Goal: Information Seeking & Learning: Learn about a topic

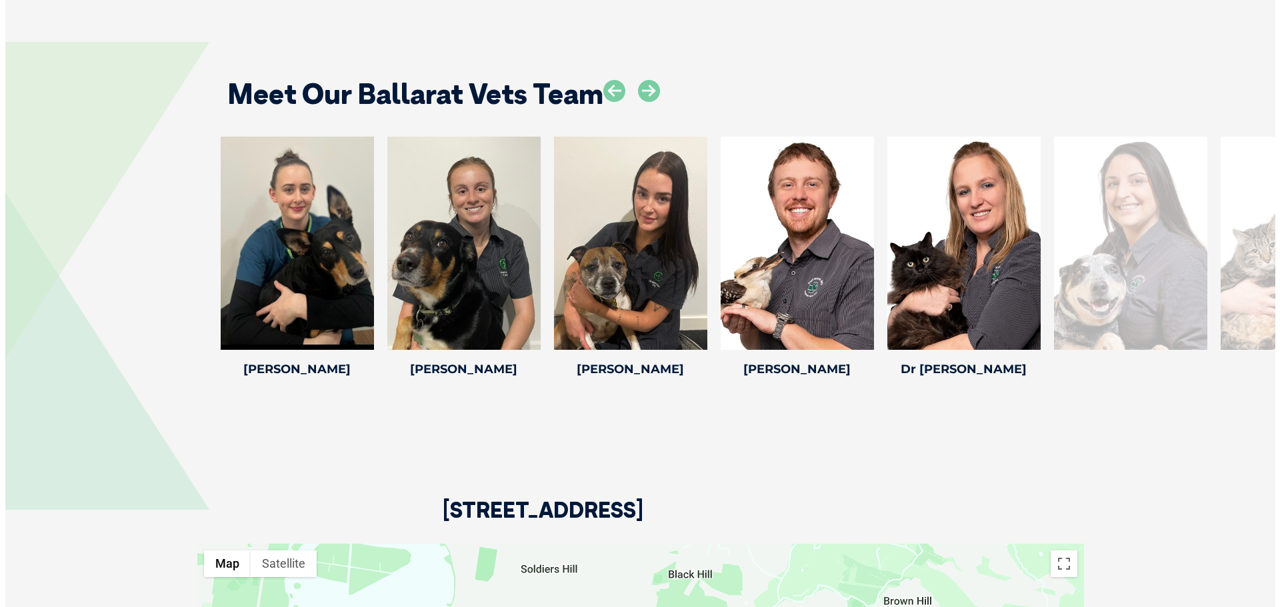
scroll to position [2133, 0]
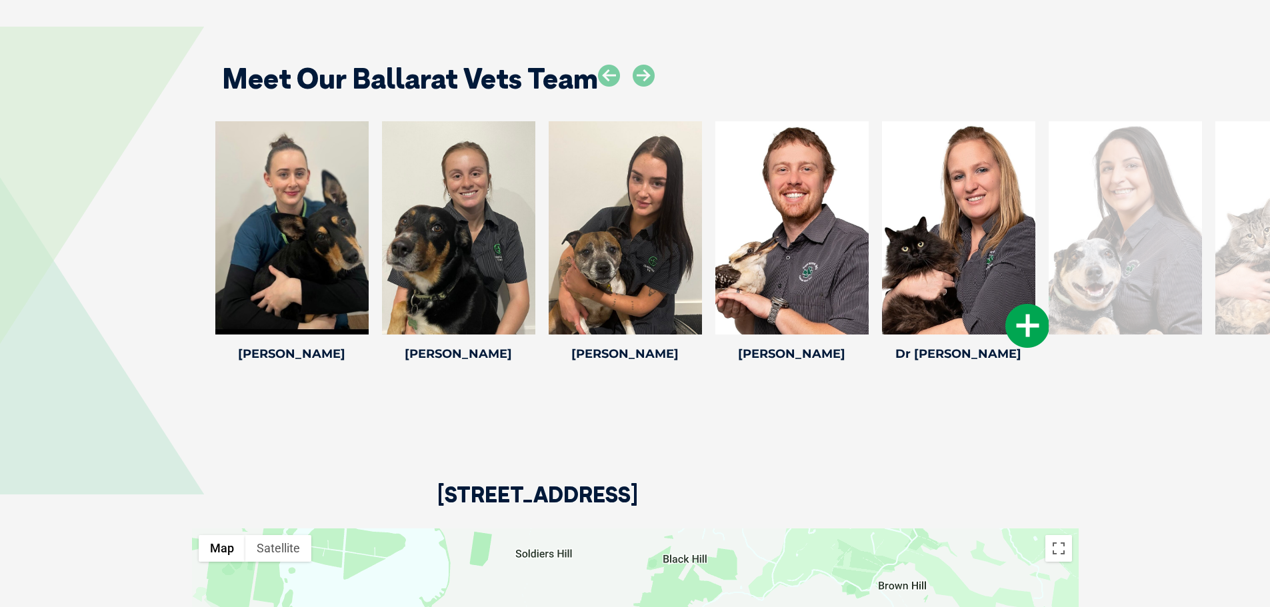
click at [1028, 309] on icon at bounding box center [1027, 326] width 44 height 44
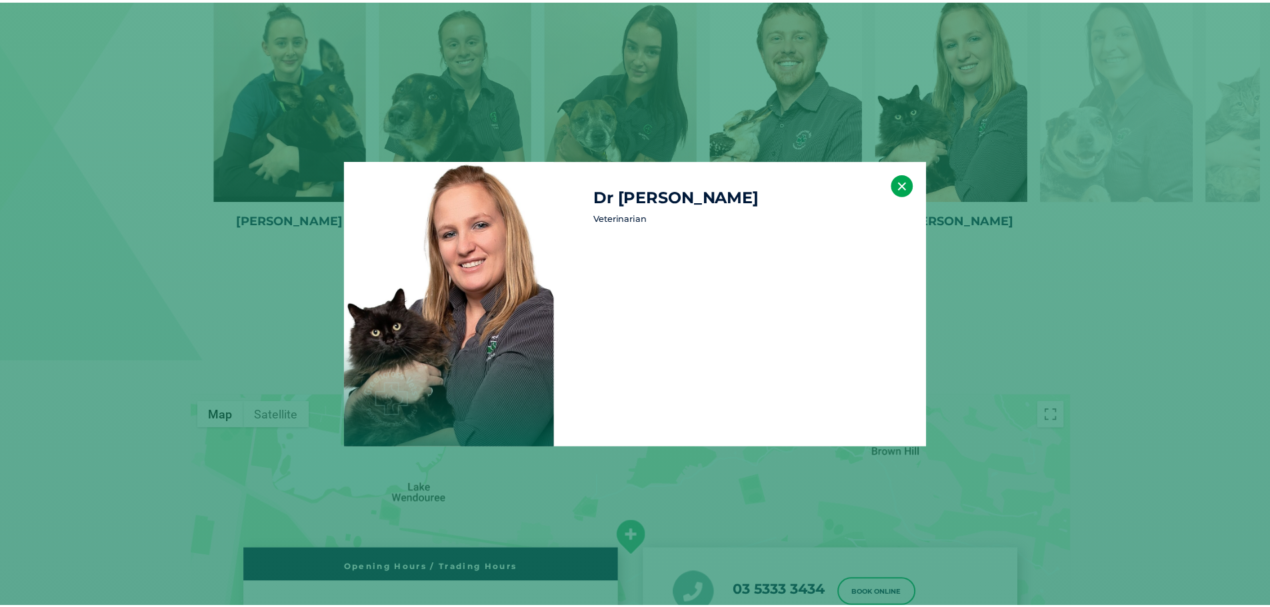
scroll to position [2268, 0]
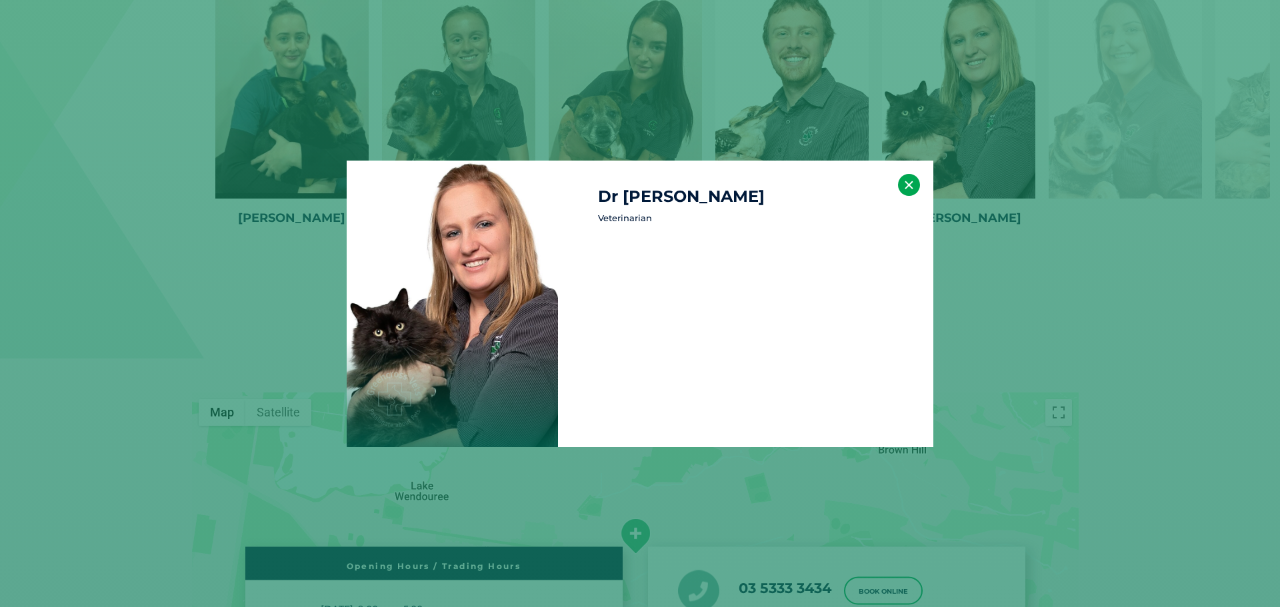
click at [912, 194] on button "×" at bounding box center [909, 185] width 22 height 22
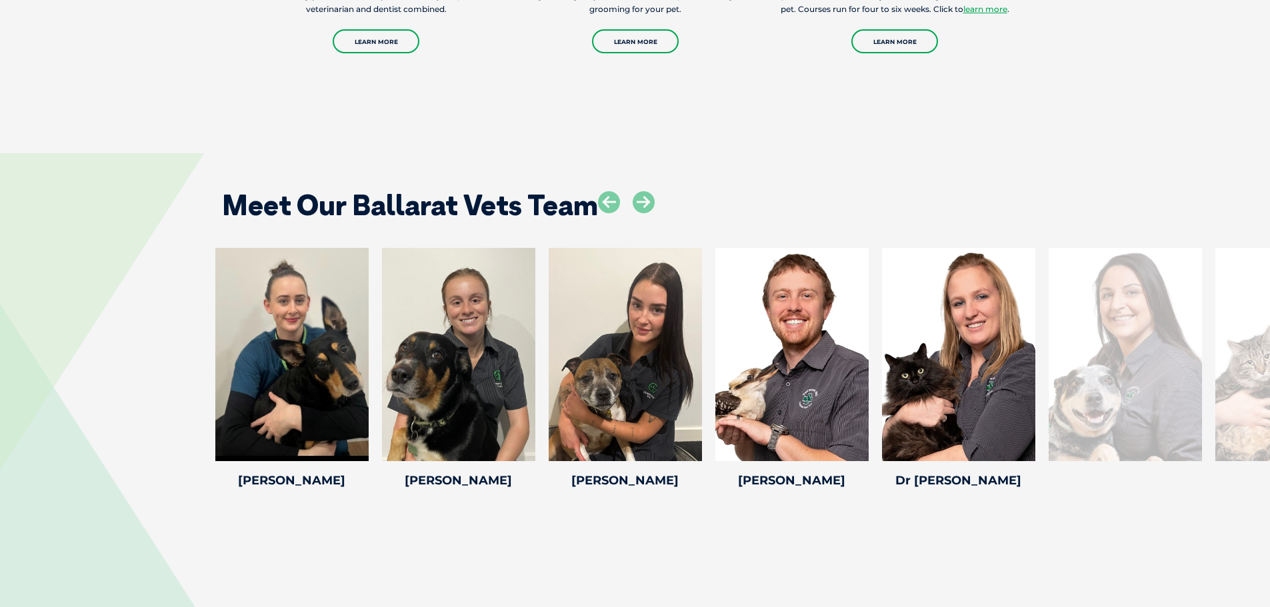
scroll to position [2002, 0]
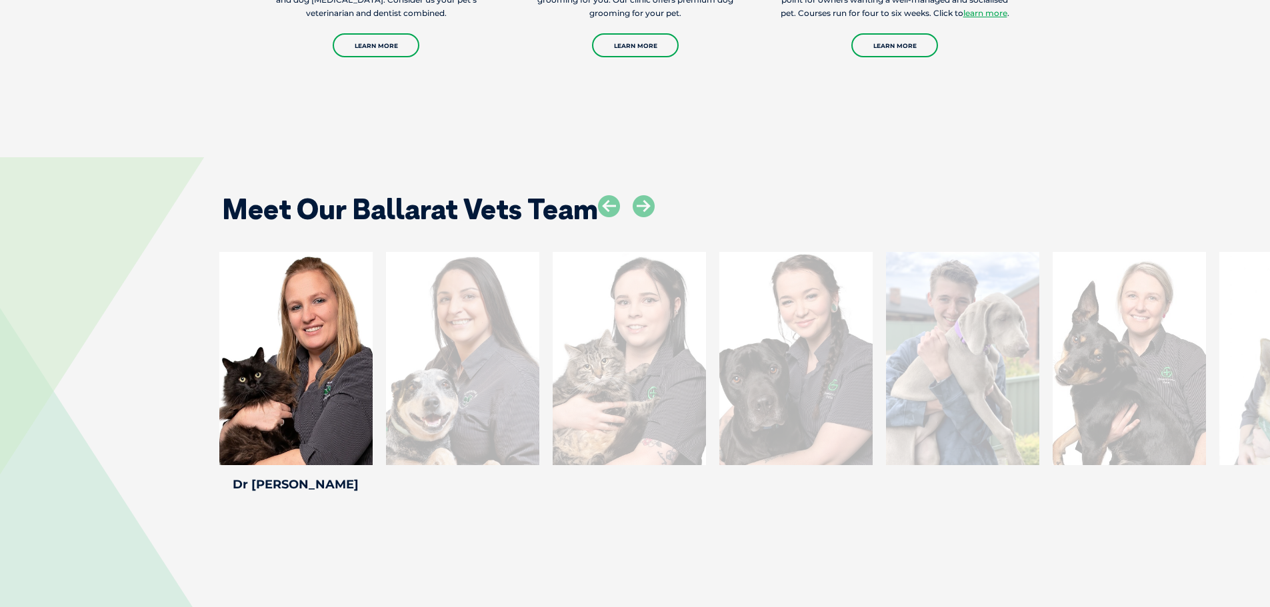
drag, startPoint x: 1135, startPoint y: 368, endPoint x: 387, endPoint y: 375, distance: 747.7
click at [387, 375] on div at bounding box center [462, 358] width 153 height 213
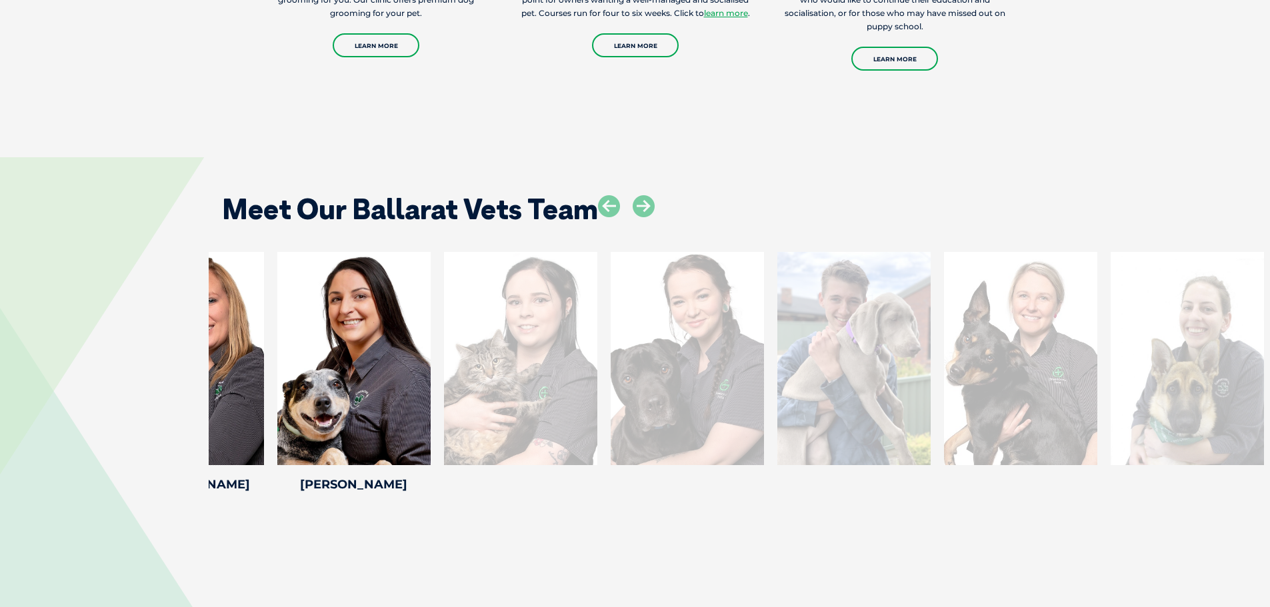
drag, startPoint x: 1019, startPoint y: 331, endPoint x: 404, endPoint y: 337, distance: 615.1
click at [610, 345] on div at bounding box center [686, 358] width 153 height 213
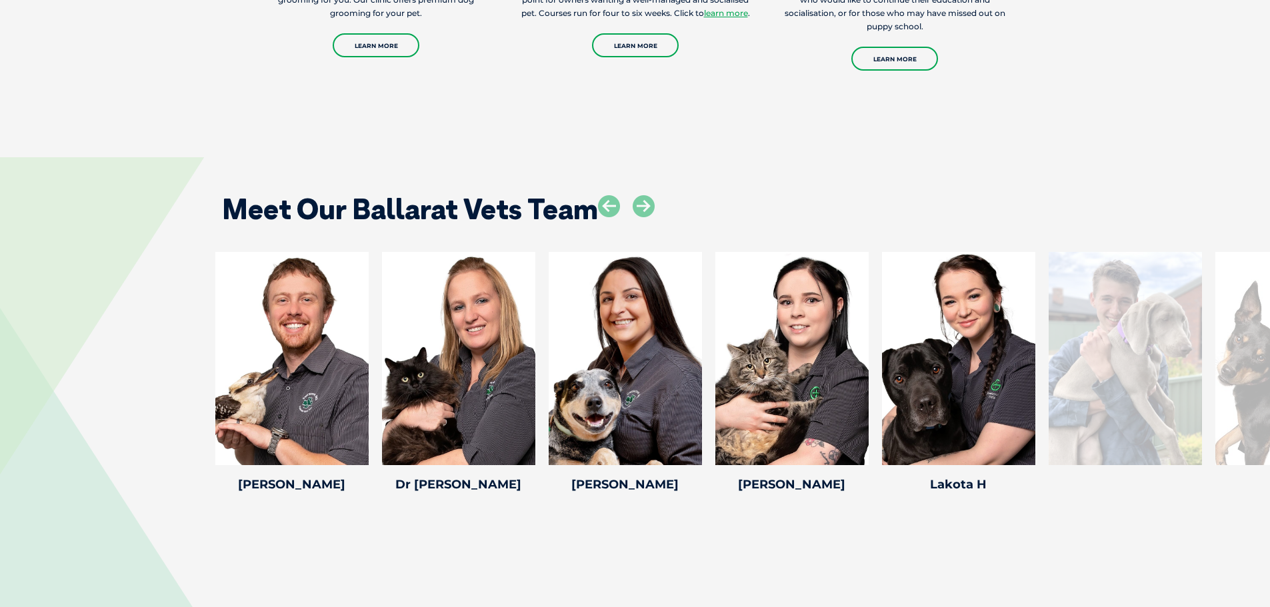
drag, startPoint x: 1228, startPoint y: 361, endPoint x: 95, endPoint y: 342, distance: 1133.1
click at [95, 343] on div "[PERSON_NAME] [PERSON_NAME] Veterinary Nurse [PERSON_NAME] has been an animal l…" at bounding box center [635, 374] width 1270 height 245
click at [643, 195] on icon at bounding box center [643, 206] width 22 height 22
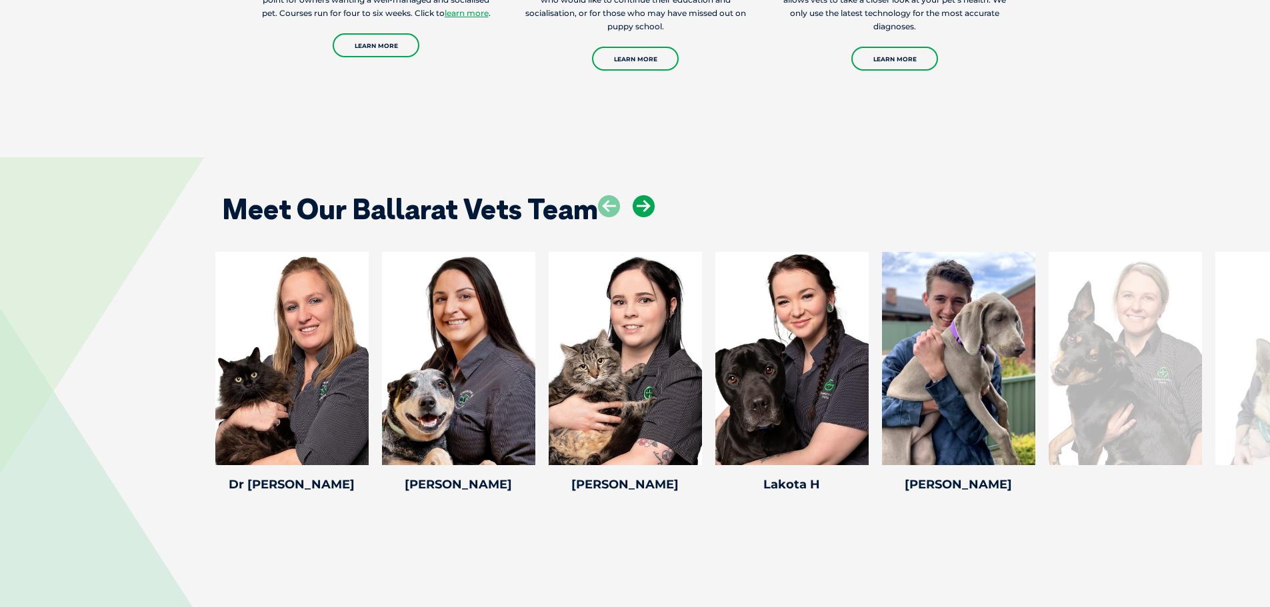
click at [643, 195] on icon at bounding box center [643, 206] width 22 height 22
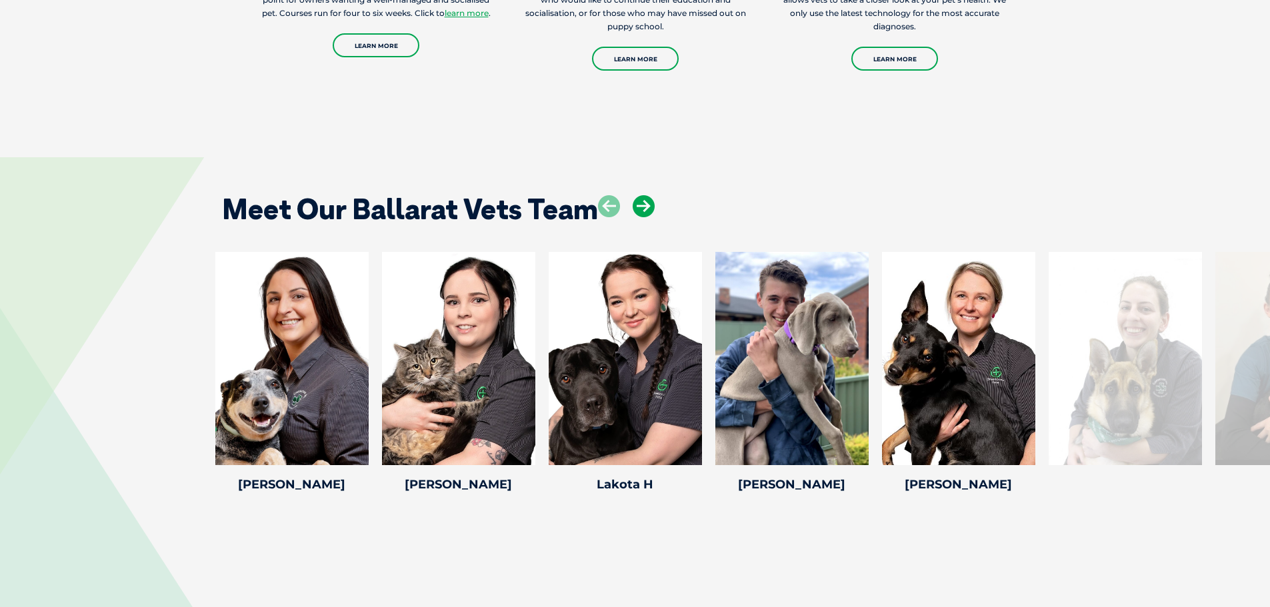
click at [643, 195] on icon at bounding box center [643, 206] width 22 height 22
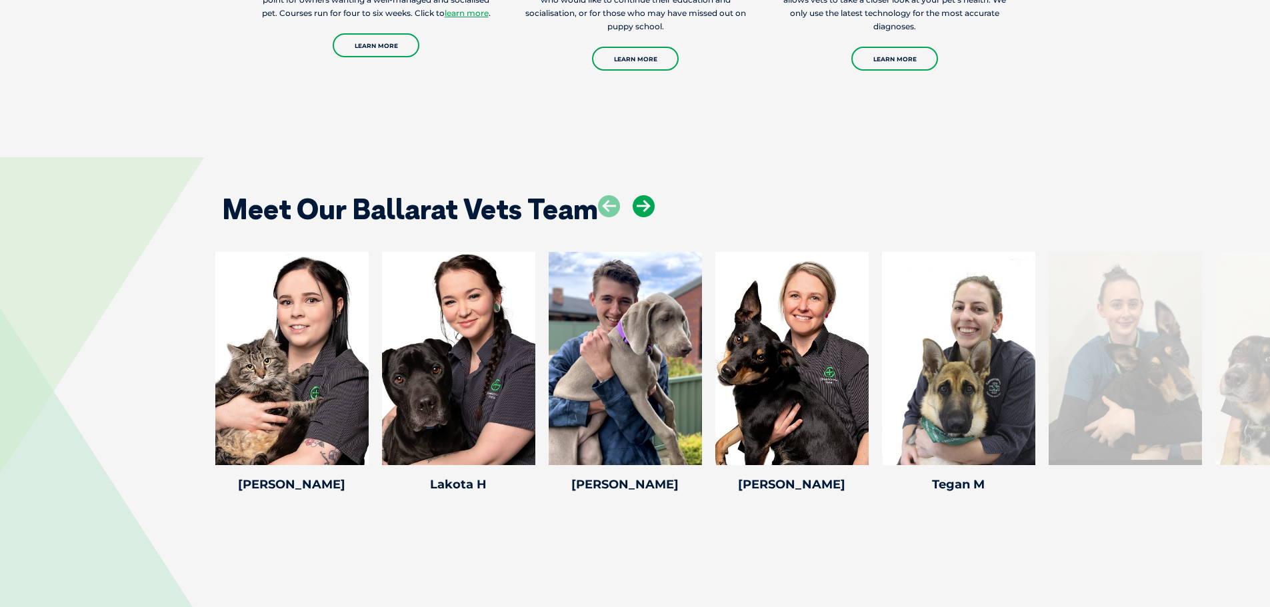
click at [643, 195] on icon at bounding box center [643, 206] width 22 height 22
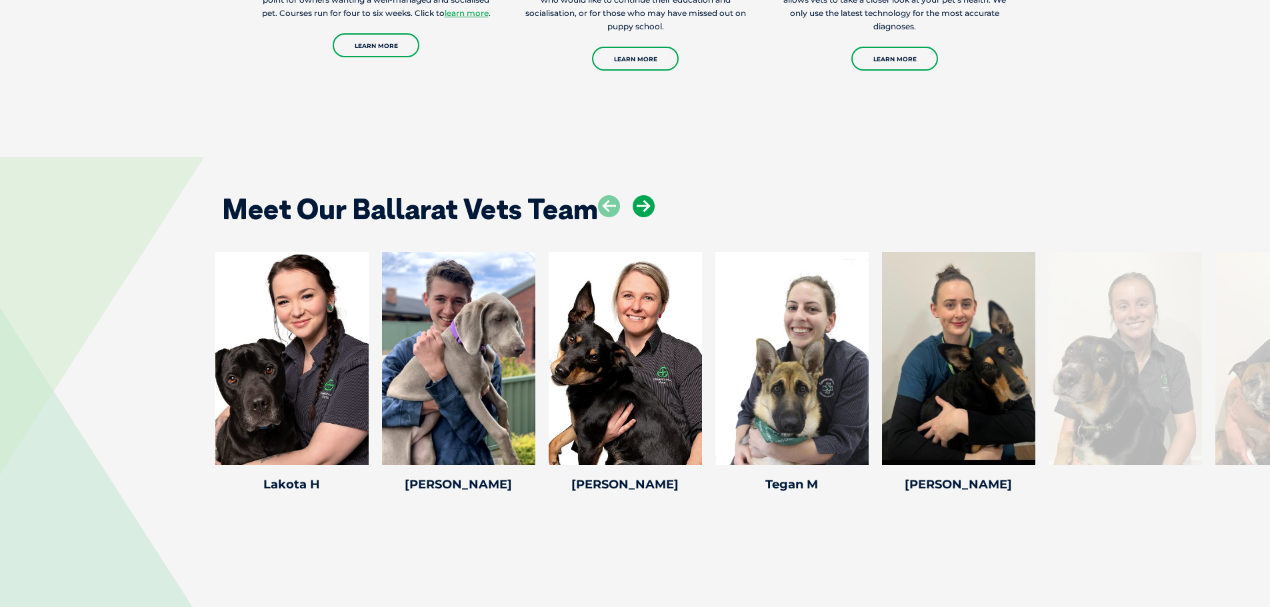
click at [643, 195] on icon at bounding box center [643, 206] width 22 height 22
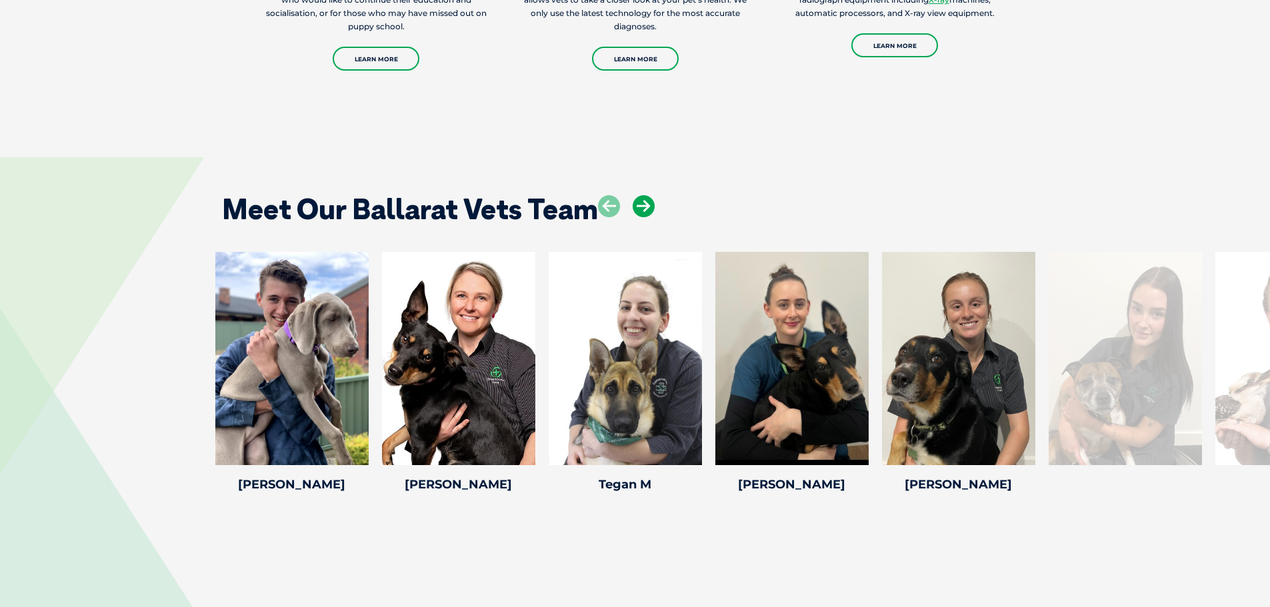
click at [643, 195] on icon at bounding box center [643, 206] width 22 height 22
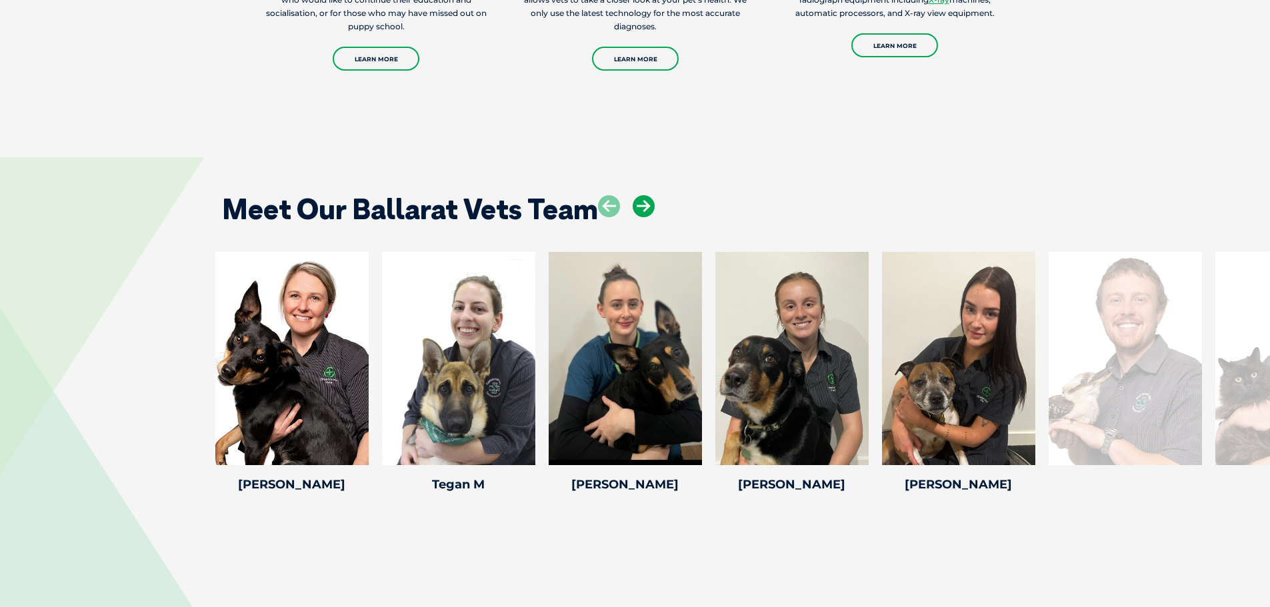
click at [643, 195] on icon at bounding box center [643, 206] width 22 height 22
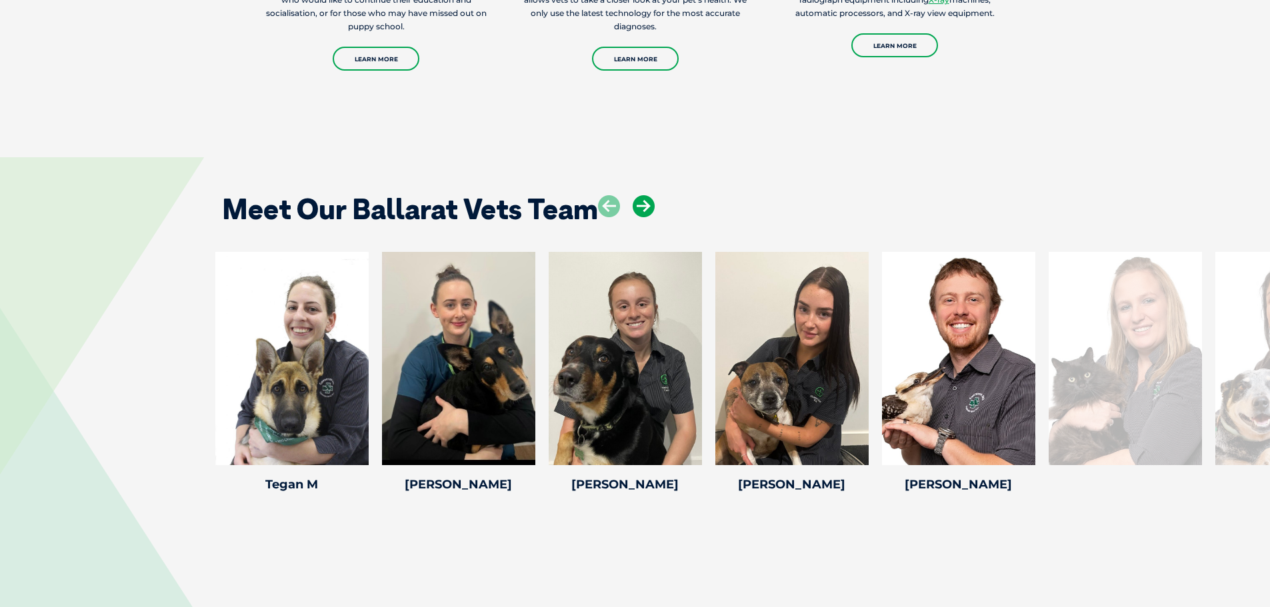
click at [643, 195] on icon at bounding box center [643, 206] width 22 height 22
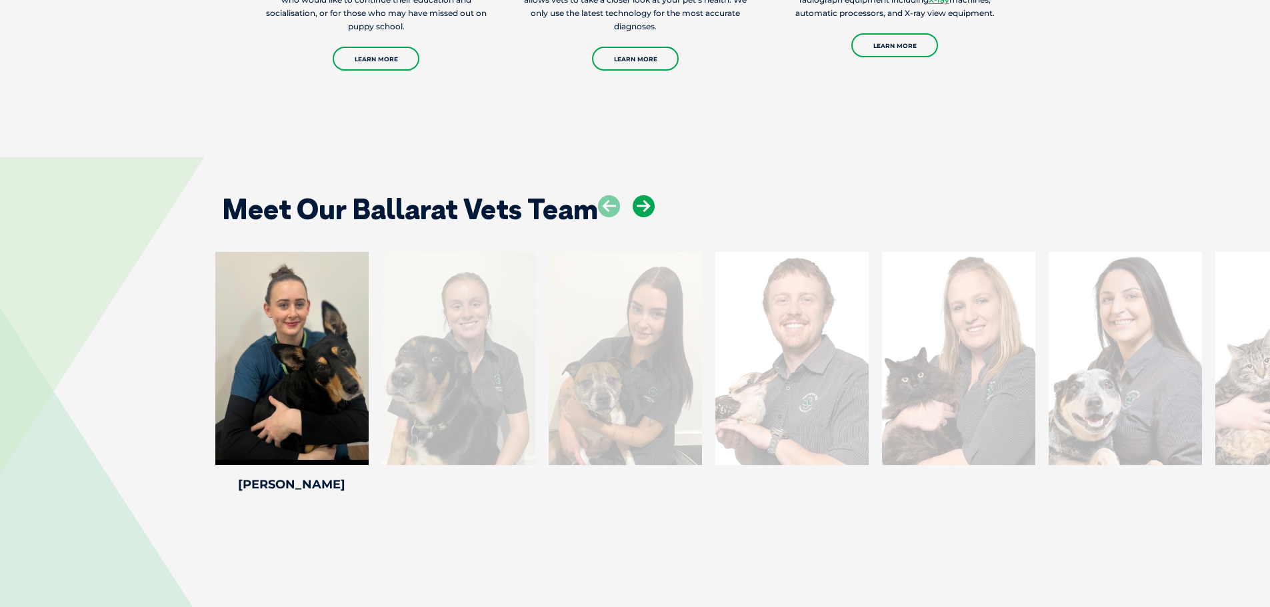
click at [643, 195] on icon at bounding box center [643, 206] width 22 height 22
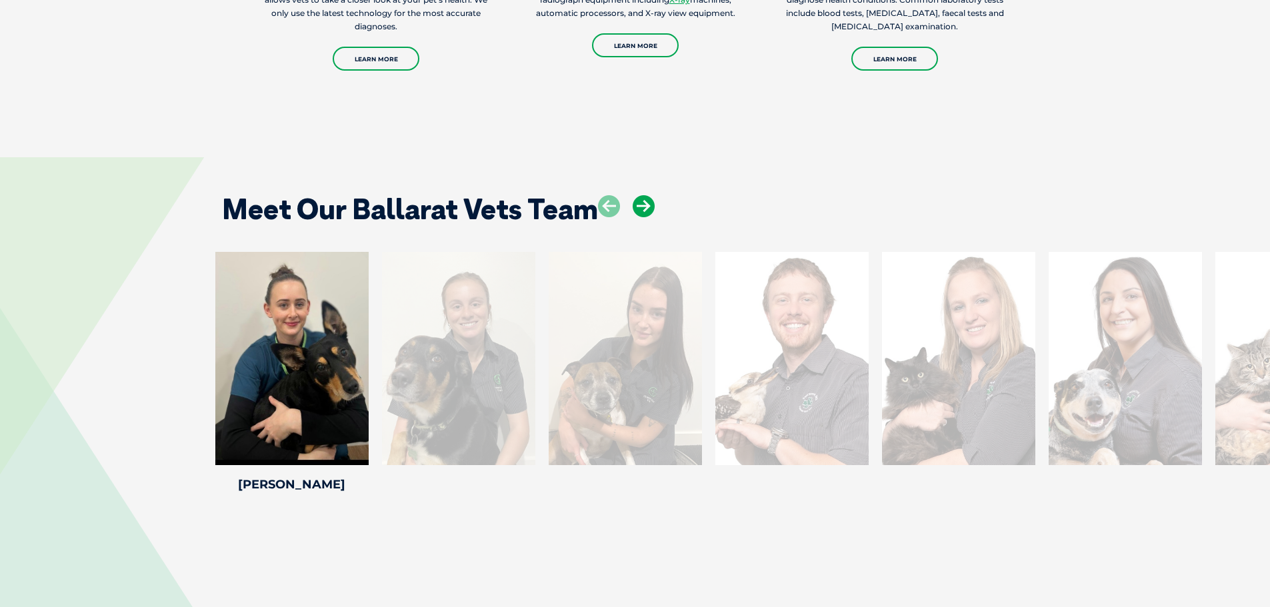
click at [643, 195] on icon at bounding box center [643, 206] width 22 height 22
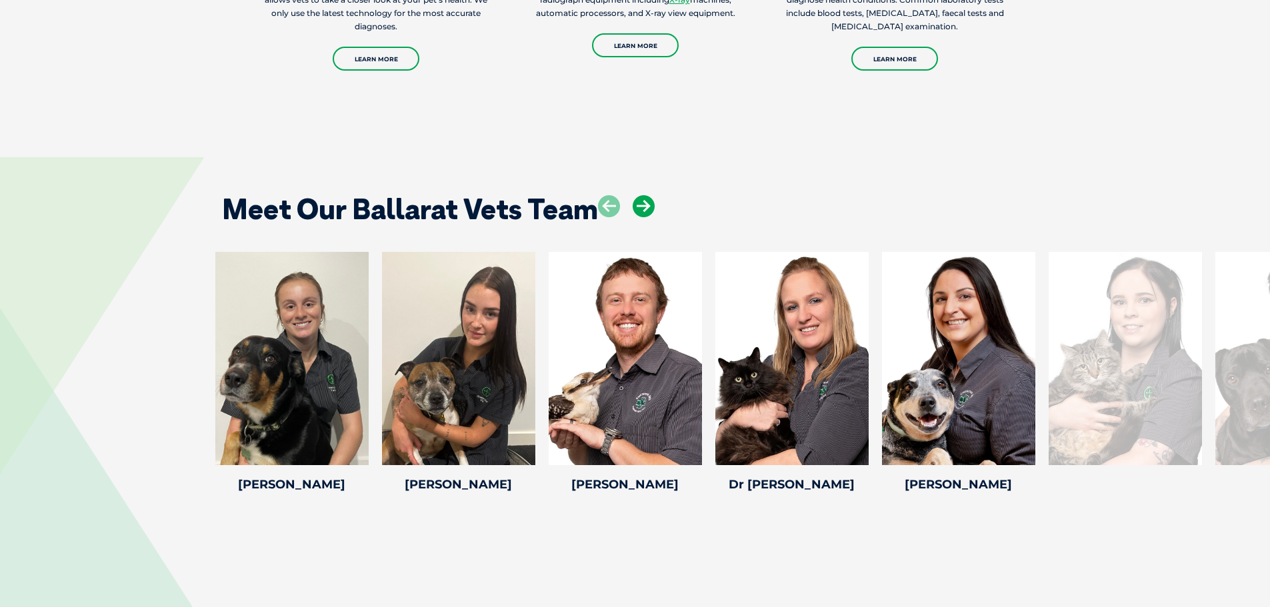
click at [643, 195] on icon at bounding box center [643, 206] width 22 height 22
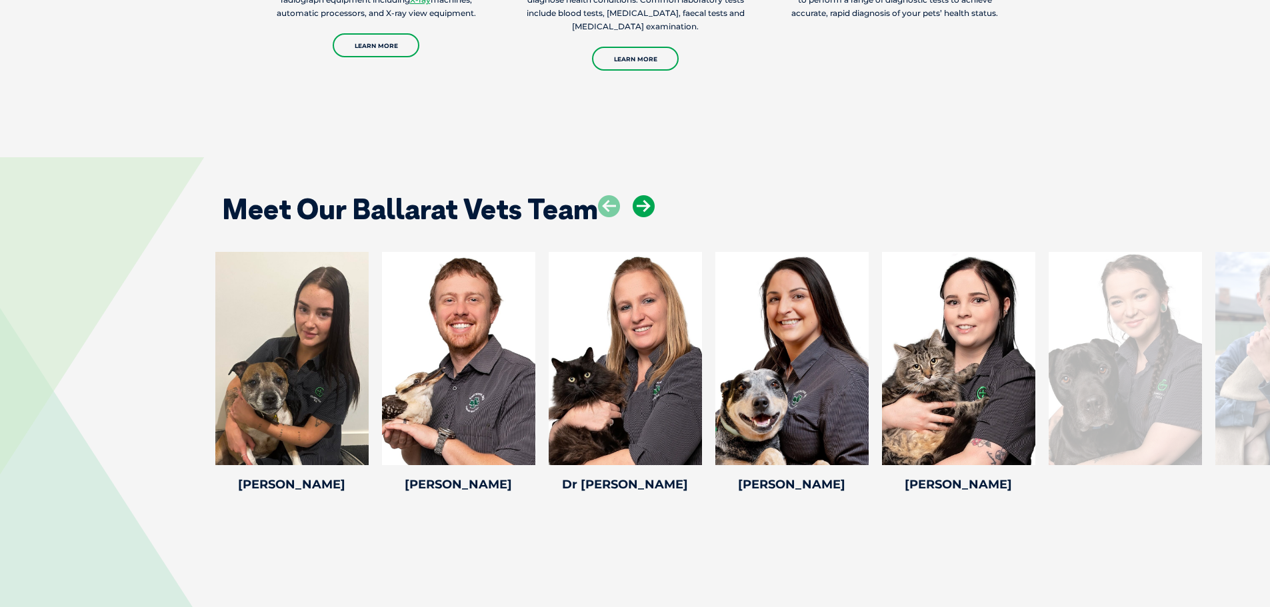
click at [643, 195] on icon at bounding box center [643, 206] width 22 height 22
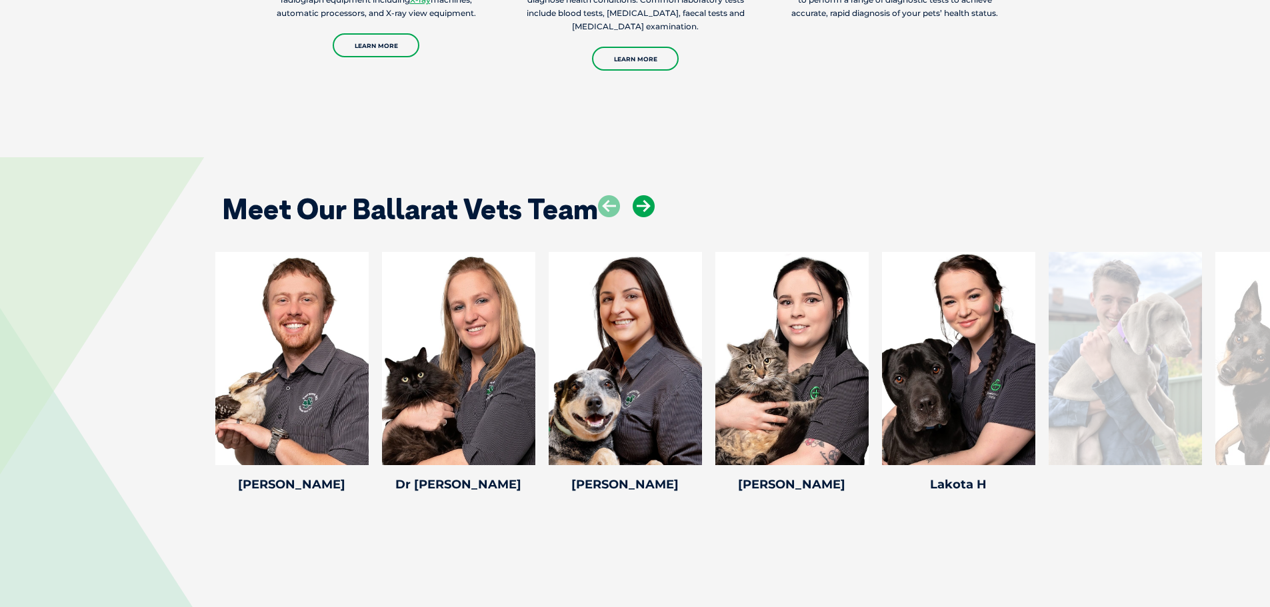
click at [643, 195] on icon at bounding box center [643, 206] width 22 height 22
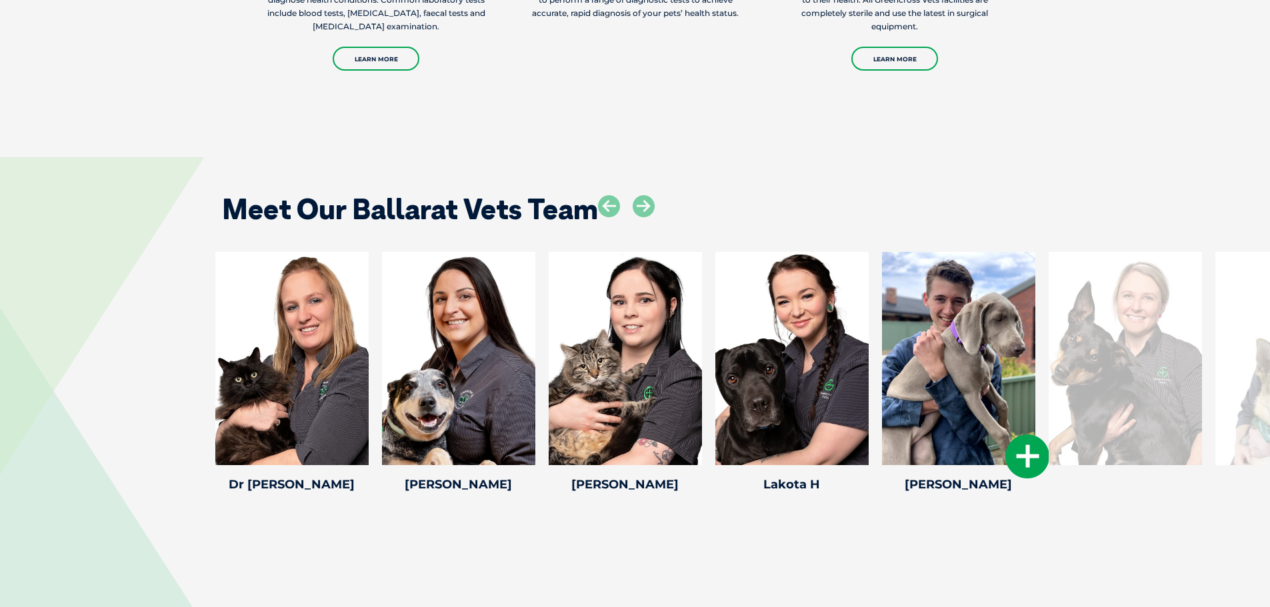
drag, startPoint x: 984, startPoint y: 524, endPoint x: 982, endPoint y: 357, distance: 166.6
click at [982, 357] on div "Meet Our Ballarat Vets Team [PERSON_NAME] [PERSON_NAME] Veterinary Nurse [PERSO…" at bounding box center [635, 333] width 1270 height 433
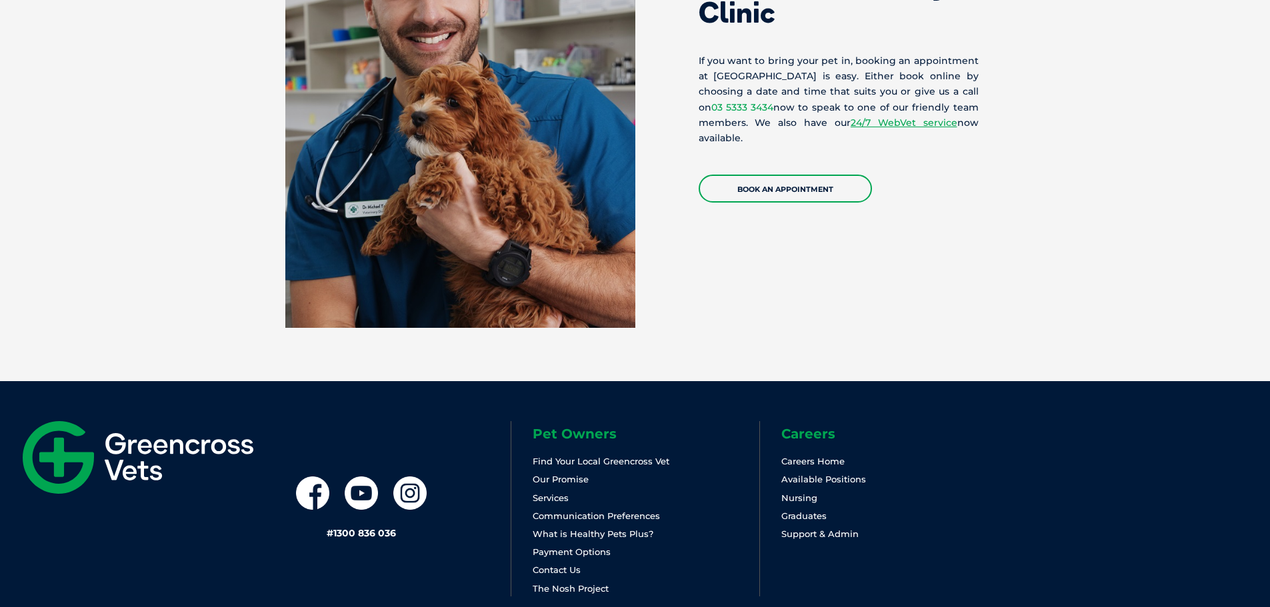
scroll to position [3601, 0]
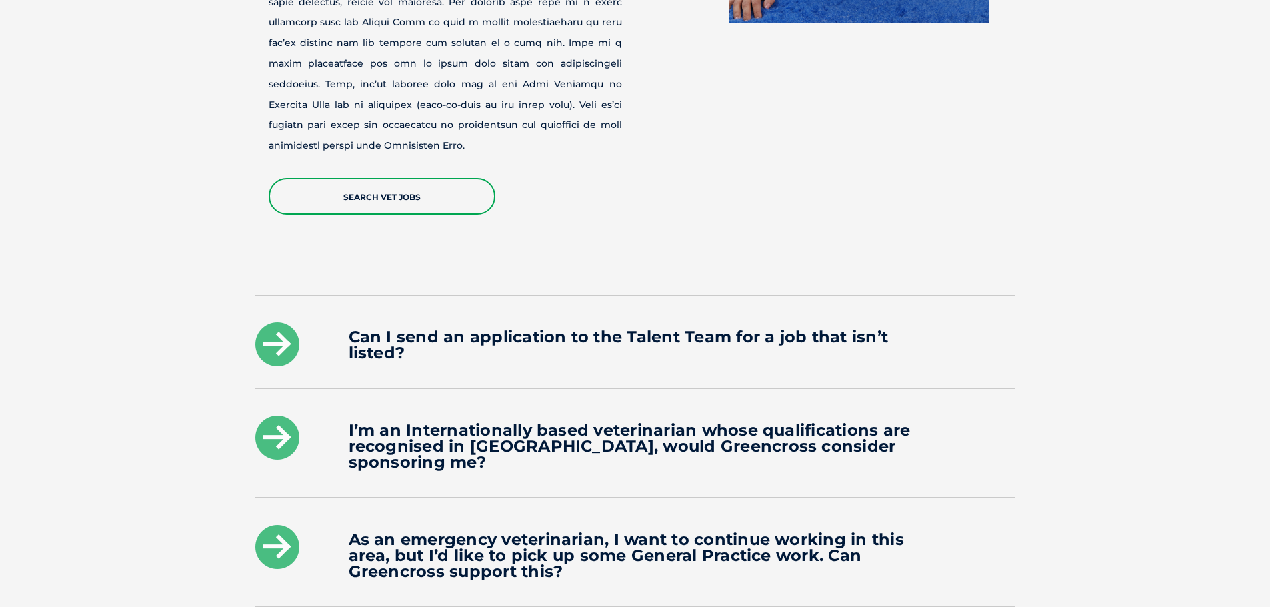
scroll to position [1666, 0]
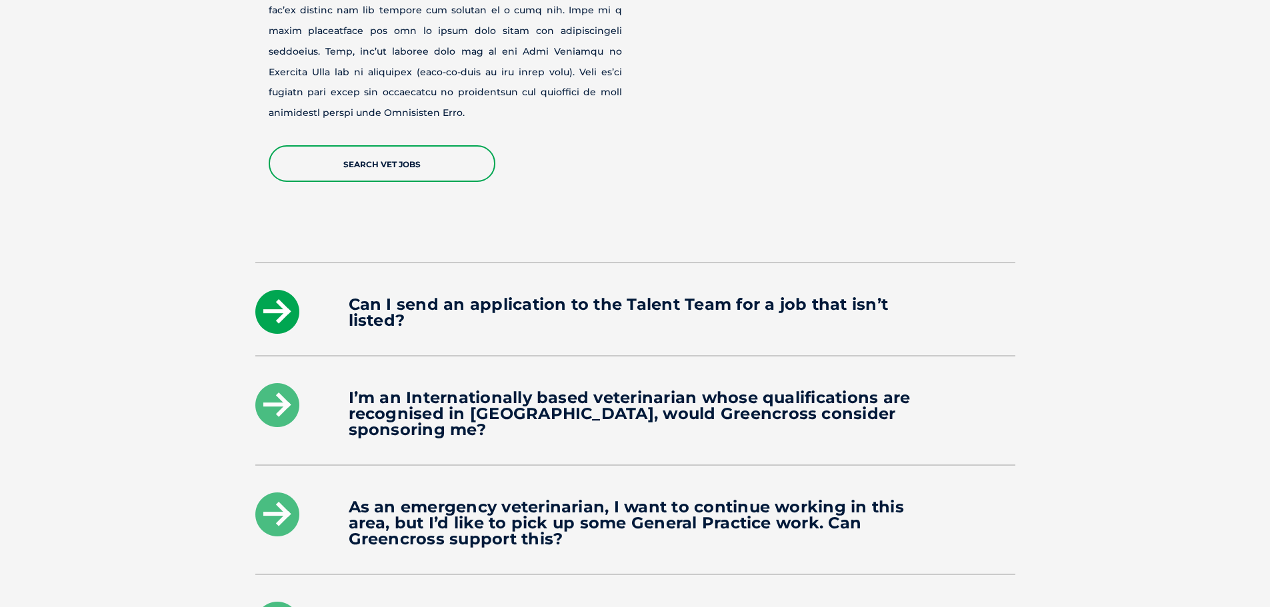
click at [259, 297] on icon at bounding box center [277, 312] width 44 height 44
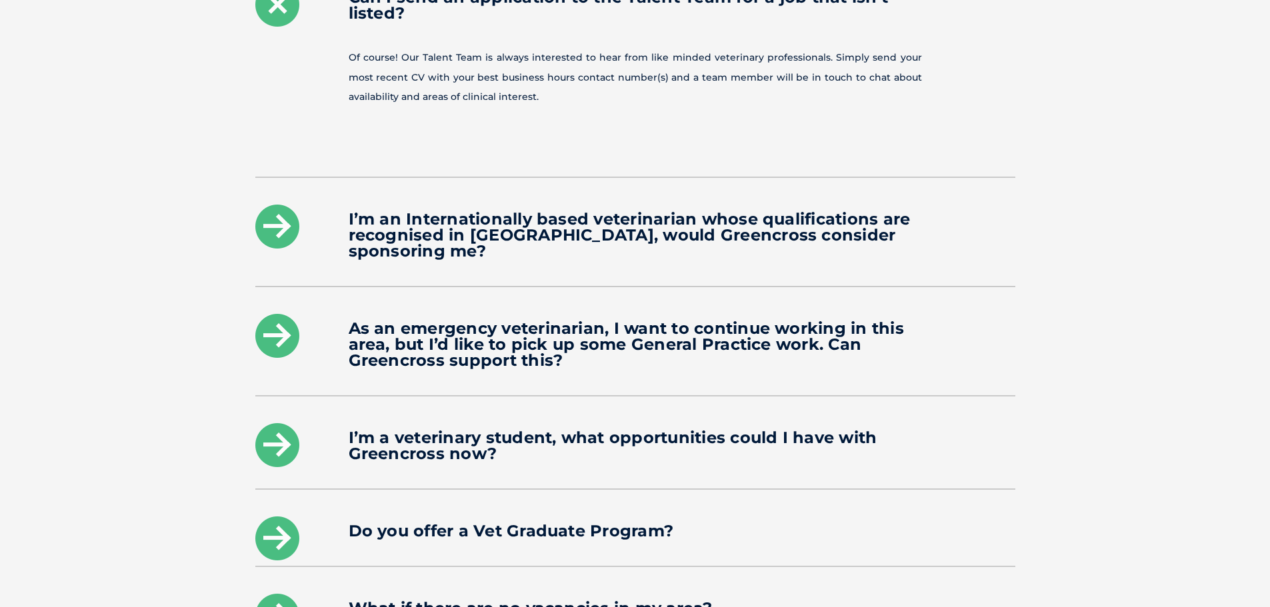
scroll to position [1999, 0]
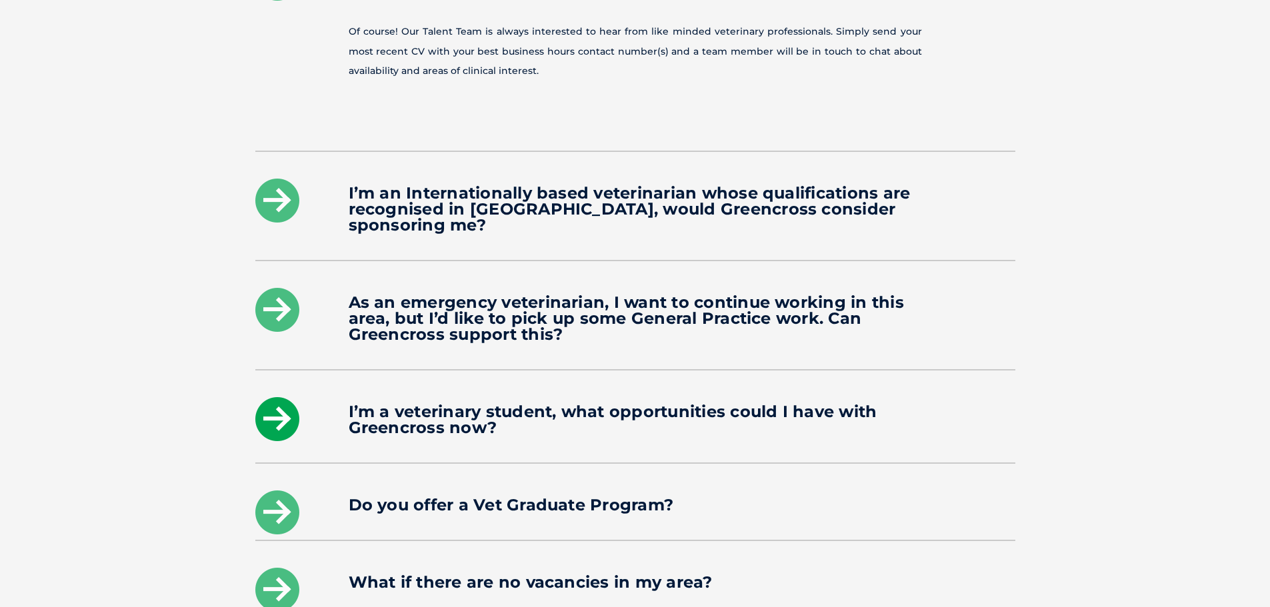
click at [271, 397] on icon at bounding box center [277, 419] width 44 height 44
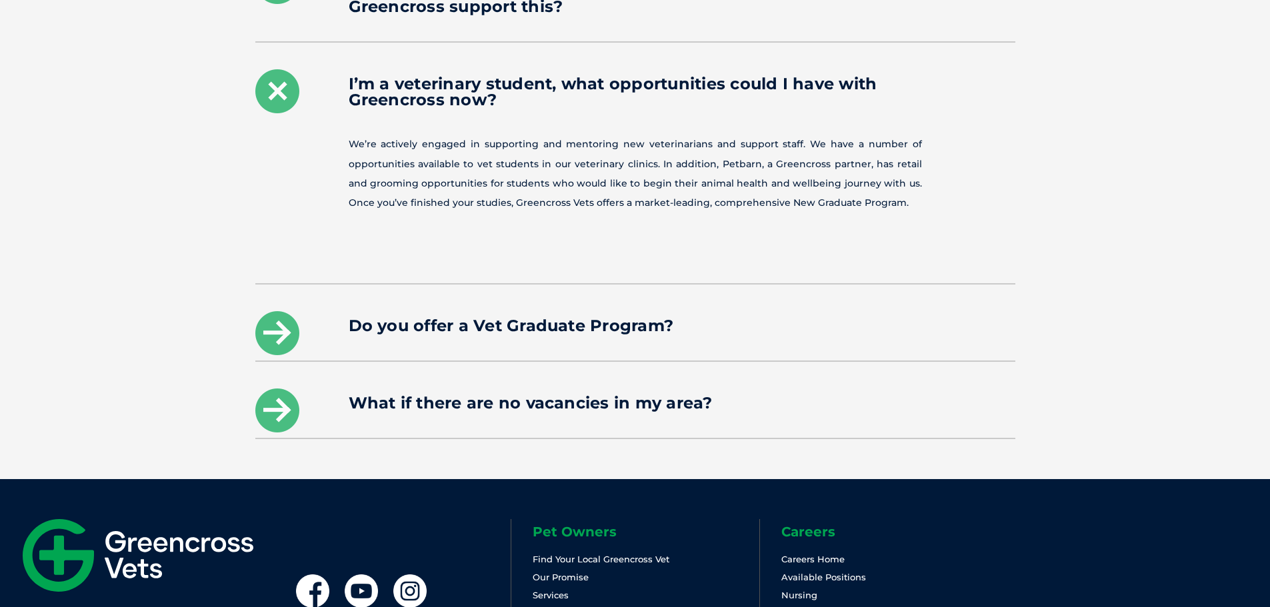
scroll to position [2199, 0]
click at [267, 399] on icon at bounding box center [277, 410] width 44 height 44
